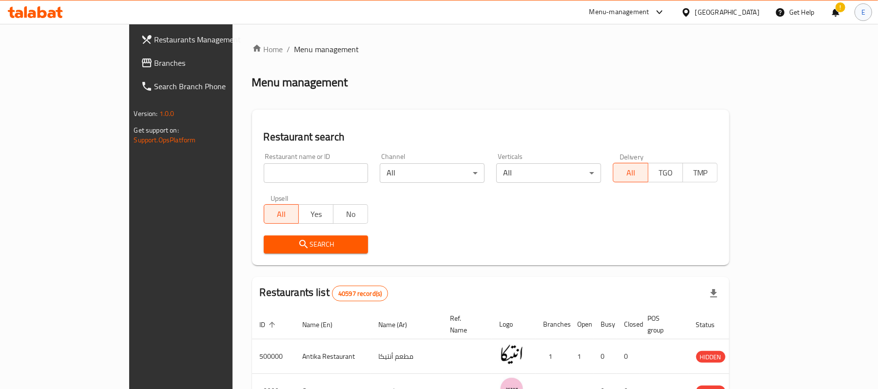
click at [861, 17] on span "E" at bounding box center [863, 12] width 4 height 11
click at [771, 97] on div "Logout" at bounding box center [799, 104] width 131 height 28
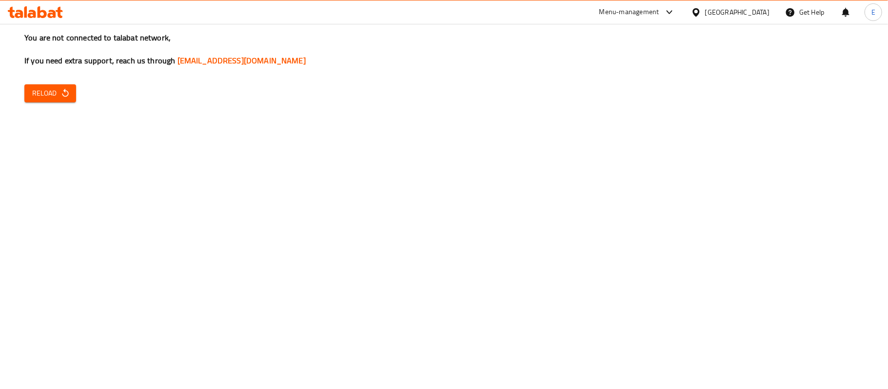
click at [683, 18] on div "Menu-management" at bounding box center [637, 11] width 92 height 23
click at [675, 6] on icon at bounding box center [669, 12] width 12 height 12
